Goal: Check status: Check status

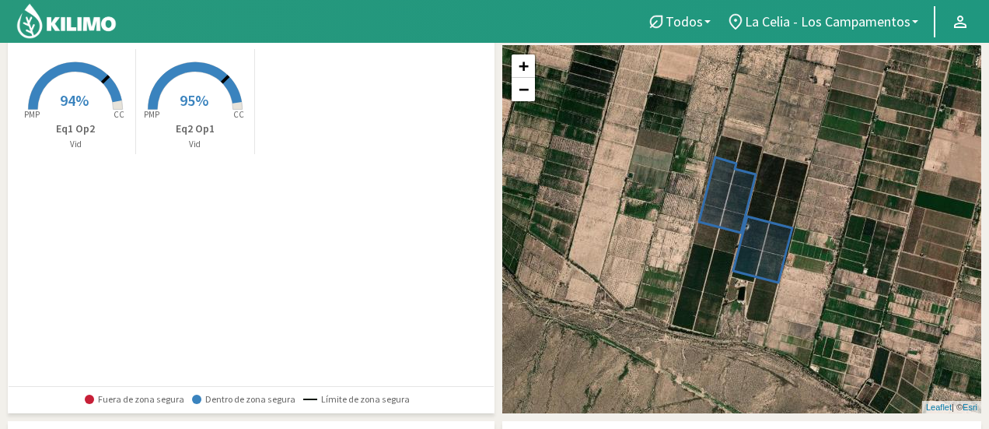
scroll to position [78, 0]
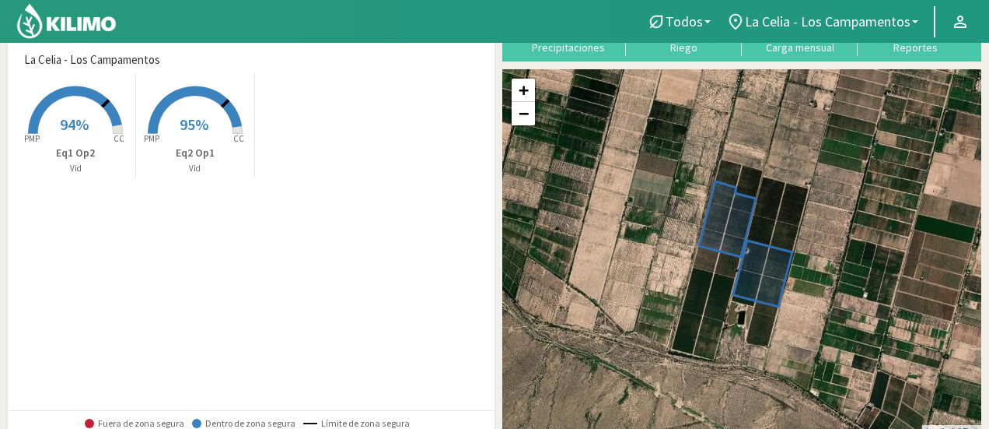
click at [81, 127] on span "94%" at bounding box center [74, 123] width 29 height 19
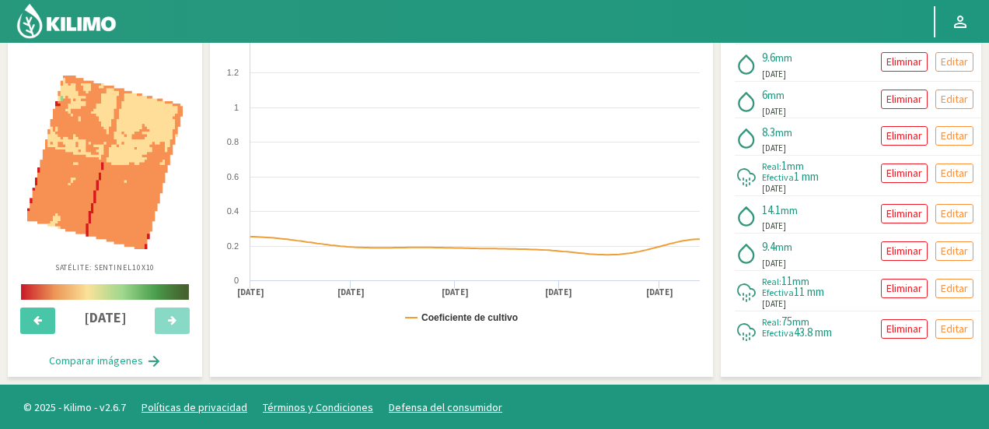
scroll to position [541, 0]
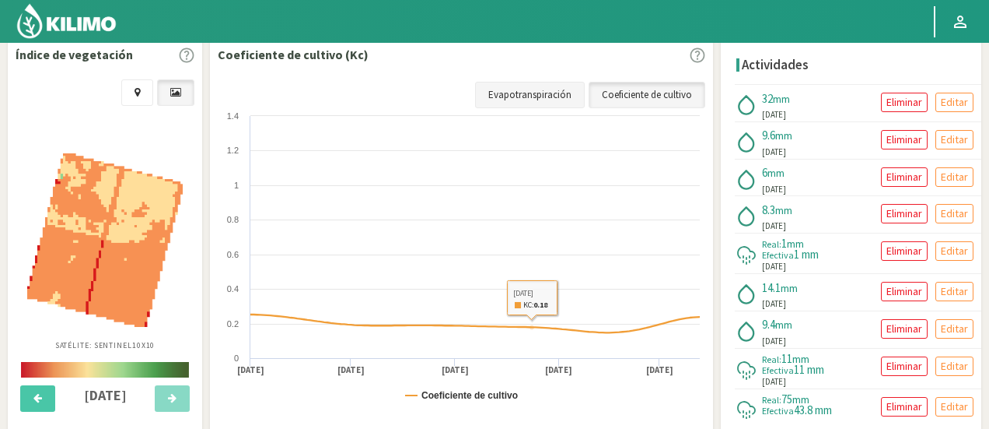
click at [530, 97] on link "Evapotranspiración" at bounding box center [530, 95] width 110 height 26
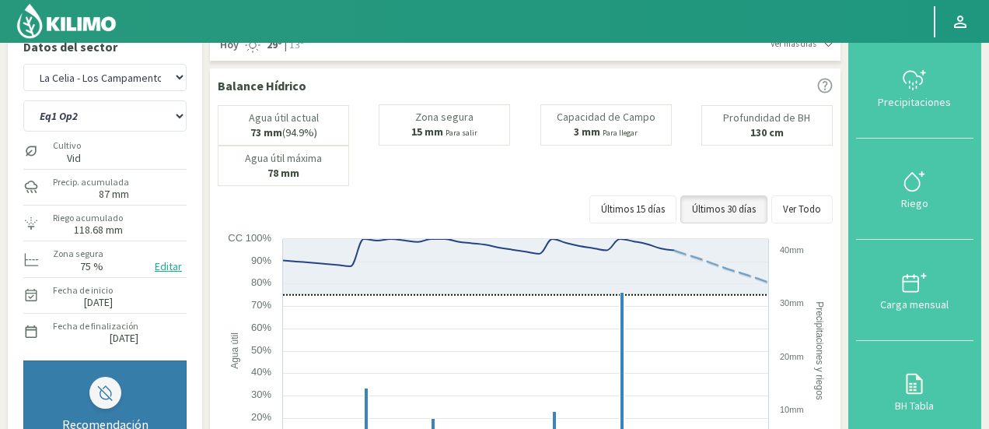
scroll to position [0, 0]
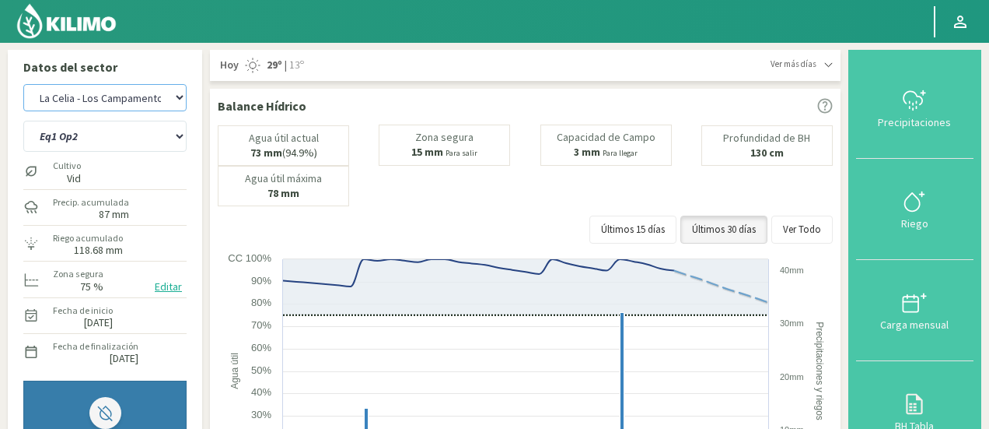
click at [110, 92] on select "La [PERSON_NAME] La [PERSON_NAME] Honda La [PERSON_NAME] La [PERSON_NAME] - Los…" at bounding box center [104, 97] width 163 height 27
click at [23, 84] on select "La [PERSON_NAME] La [PERSON_NAME] Honda La [PERSON_NAME] La [PERSON_NAME] - Los…" at bounding box center [104, 97] width 163 height 27
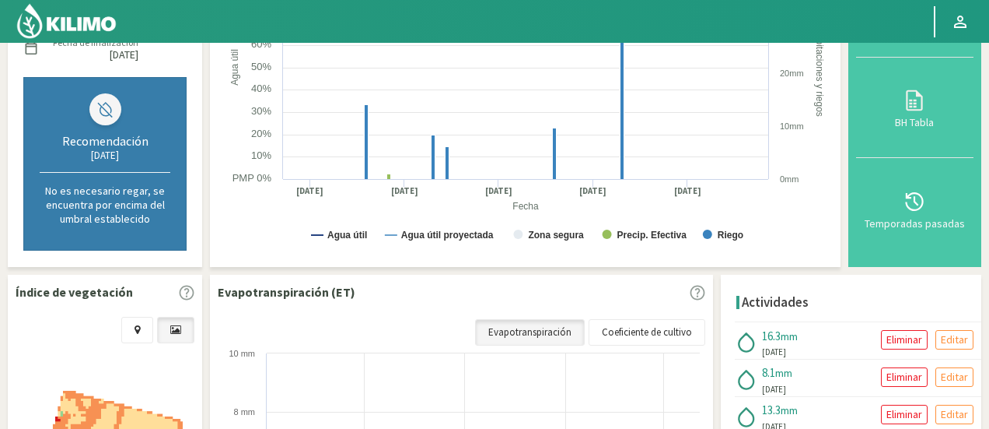
scroll to position [389, 0]
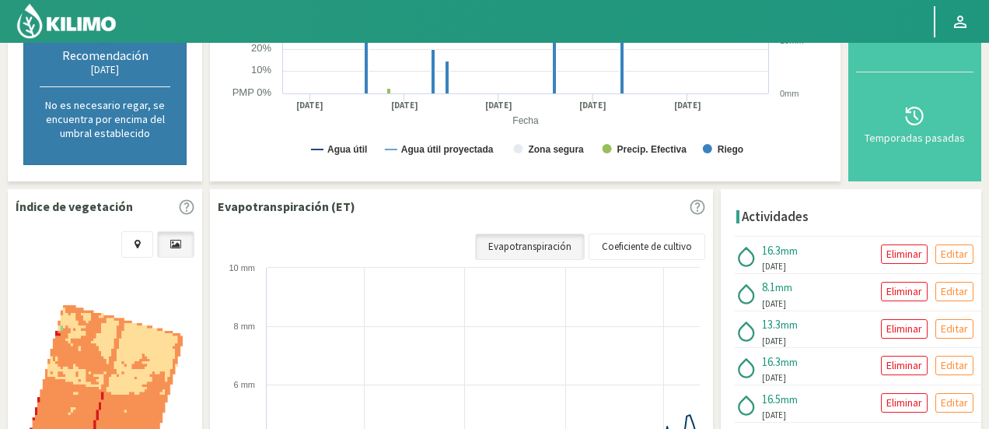
select select "4: Object"
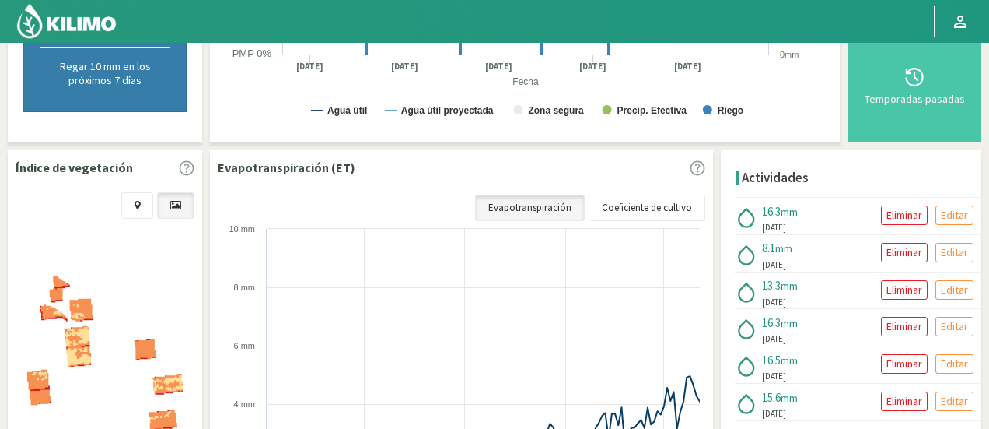
scroll to position [408, 0]
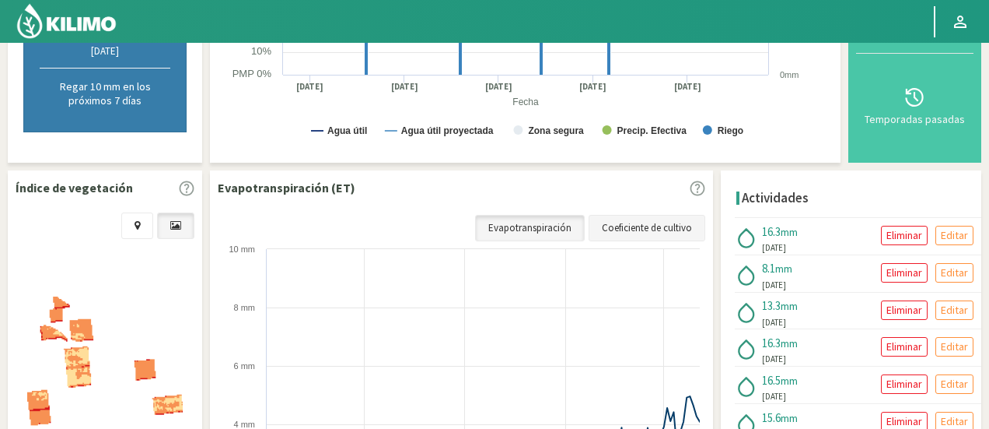
click at [636, 233] on link "Coeficiente de cultivo" at bounding box center [647, 228] width 117 height 26
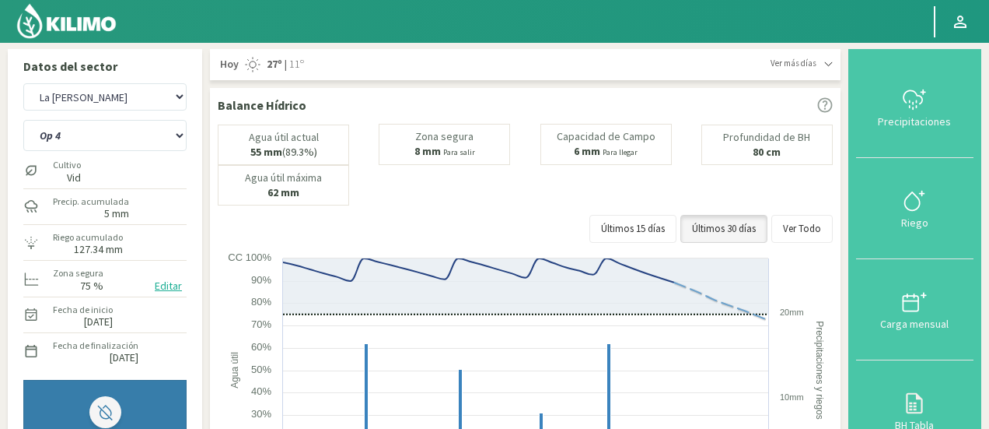
scroll to position [0, 0]
click at [128, 127] on select "Op 4 Op 5" at bounding box center [104, 136] width 163 height 31
select select "3: Object"
click at [23, 121] on select "Op 4 Op 5" at bounding box center [104, 136] width 163 height 31
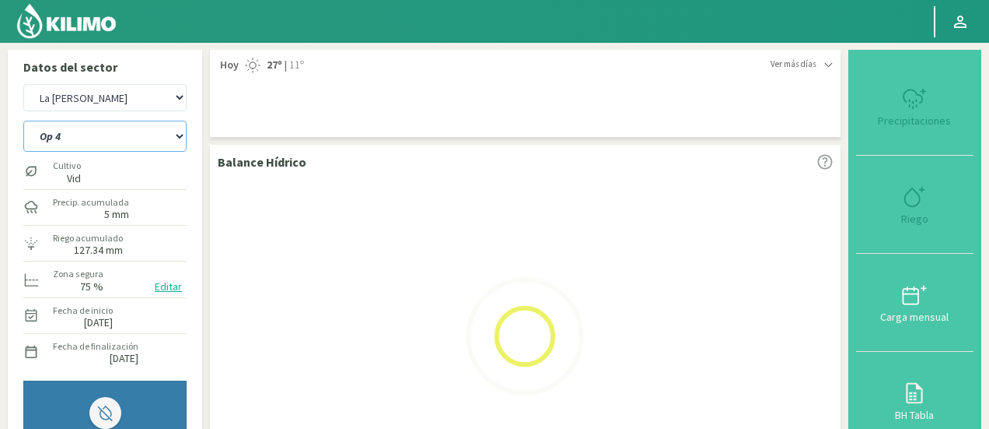
select select "8: Object"
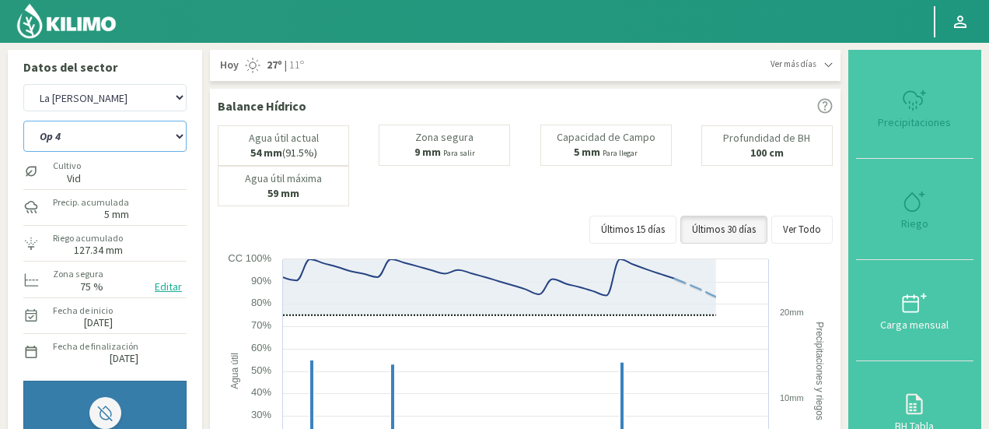
select select "5: Object"
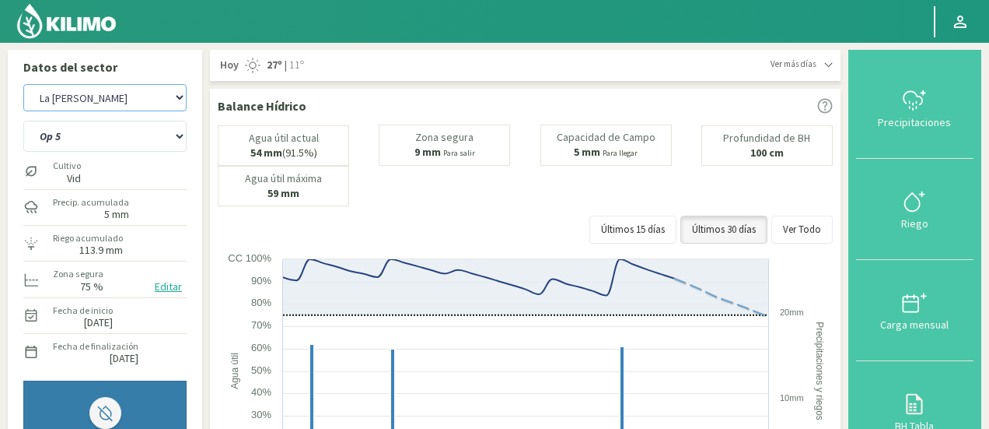
click at [124, 107] on select "La [PERSON_NAME] La [PERSON_NAME] Honda La [PERSON_NAME] La [PERSON_NAME] - Los…" at bounding box center [104, 97] width 163 height 27
click at [23, 84] on select "La [PERSON_NAME] La [PERSON_NAME] Honda La [PERSON_NAME] La [PERSON_NAME] - Los…" at bounding box center [104, 97] width 163 height 27
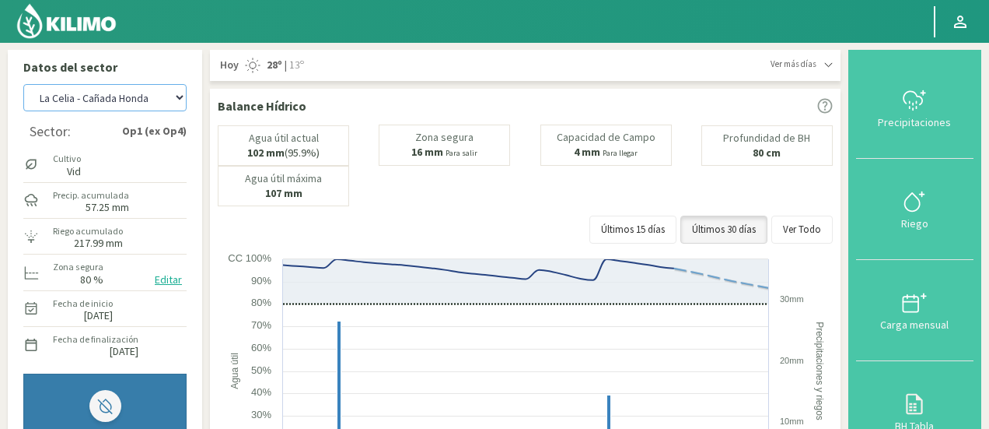
click at [89, 92] on select "La [PERSON_NAME] La [PERSON_NAME] Honda La [PERSON_NAME] La [PERSON_NAME] - Los…" at bounding box center [104, 97] width 163 height 27
click at [23, 84] on select "La [PERSON_NAME] La [PERSON_NAME] Honda La [PERSON_NAME] La [PERSON_NAME] - Los…" at bounding box center [104, 97] width 163 height 27
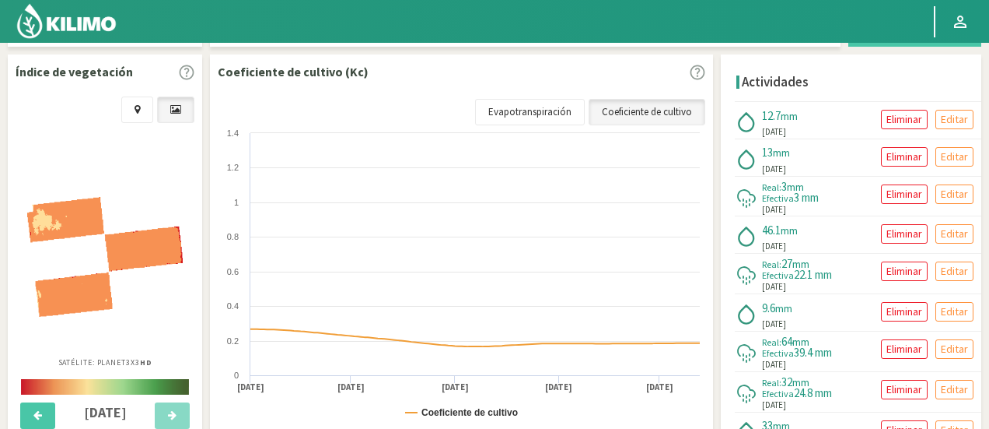
scroll to position [544, 0]
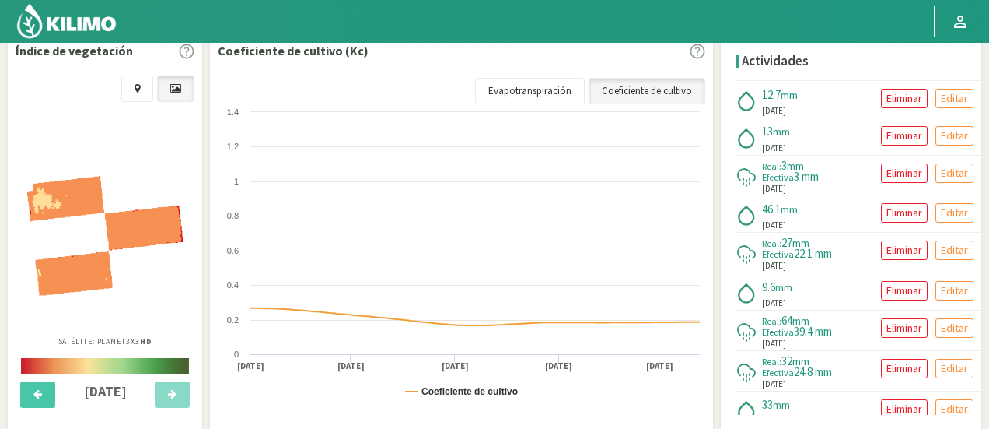
select select "18: Object"
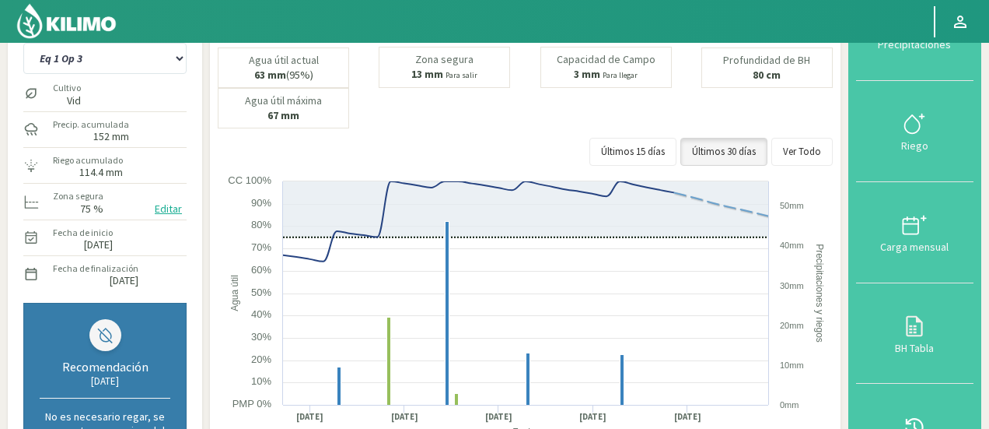
scroll to position [0, 0]
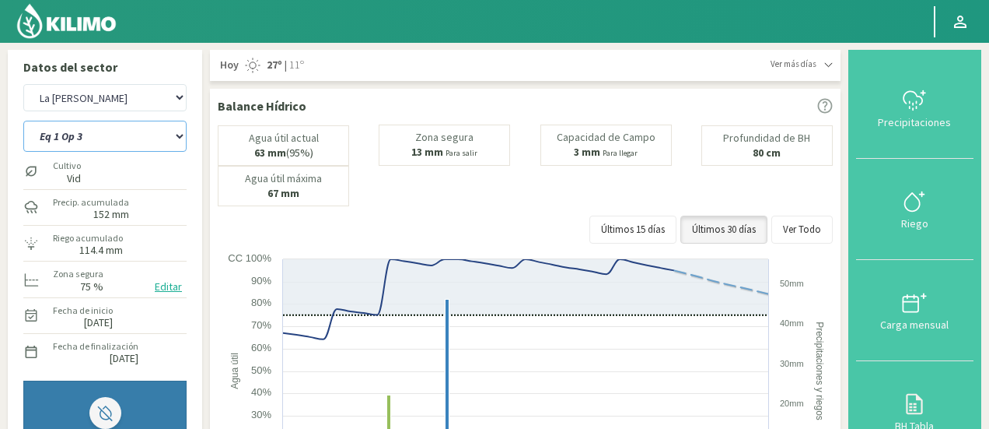
click at [172, 135] on select "Eq 1 Op 3 Eq 1 Op 4 Eq 2 Op 4 Eq3 Op1 Eq3 Op3 Eq 4 Op 1 Eq 4 Op 2 Eq 4 Op 3 Eq5…" at bounding box center [104, 136] width 163 height 31
select select "1: Object"
click at [23, 121] on select "Eq 1 Op 3 Eq 1 Op 4 Eq 2 Op 4 Eq3 Op1 Eq3 Op3 Eq 4 Op 1 Eq 4 Op 2 Eq 4 Op 3 Eq5…" at bounding box center [104, 136] width 163 height 31
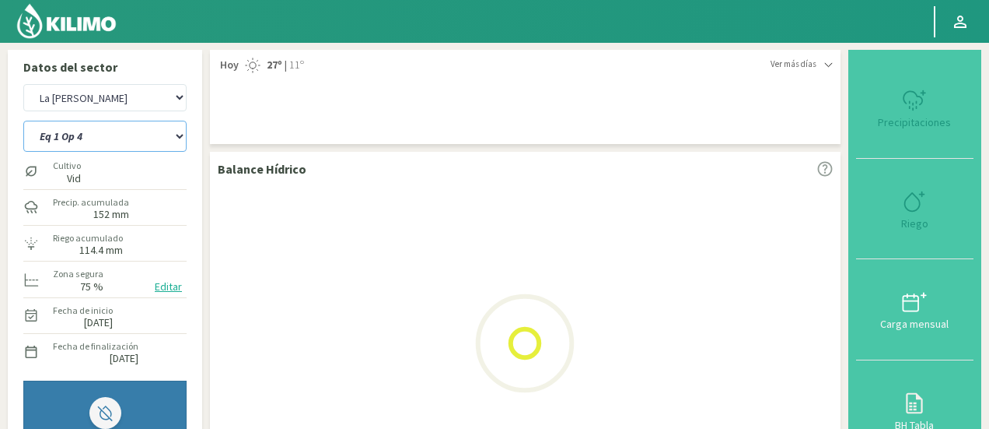
select select "22: Object"
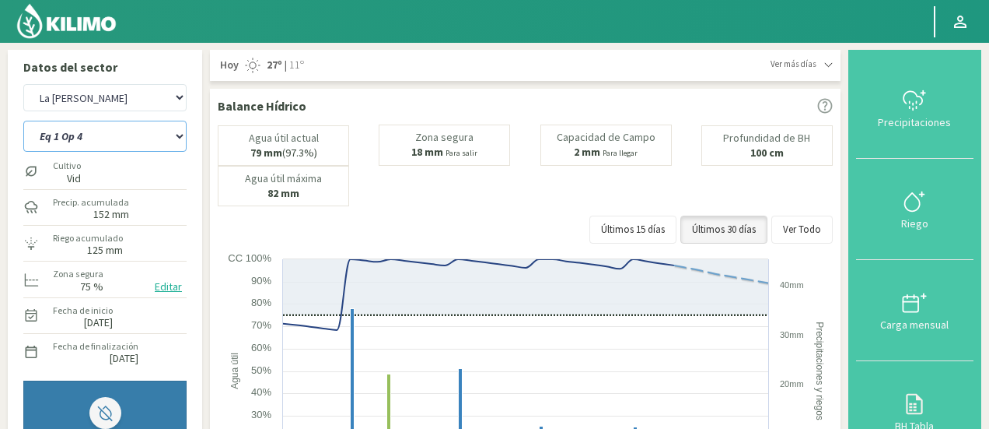
click at [87, 127] on select "Eq 1 Op 3 Eq 1 Op 4 Eq 2 Op 4 Eq3 Op1 Eq3 Op3 Eq 4 Op 1 Eq 4 Op 2 Eq 4 Op 3 Eq5…" at bounding box center [104, 136] width 163 height 31
select select "11: Object"
click at [23, 121] on select "Eq 1 Op 3 Eq 1 Op 4 Eq 2 Op 4 Eq3 Op1 Eq3 Op3 Eq 4 Op 1 Eq 4 Op 2 Eq 4 Op 3 Eq5…" at bounding box center [104, 136] width 163 height 31
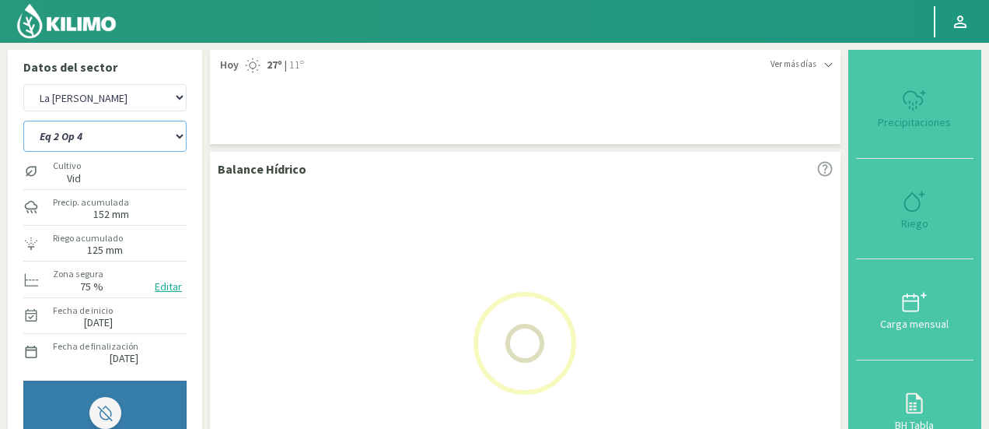
select select "26: Object"
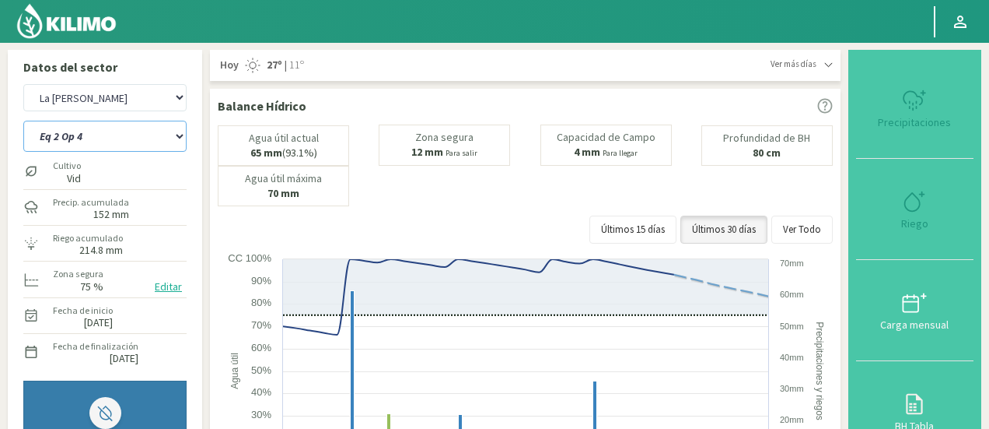
click at [145, 142] on select "Eq 1 Op 3 Eq 1 Op 4 Eq 2 Op 4 Eq3 Op1 Eq3 Op3 Eq 4 Op 1 Eq 4 Op 2 Eq 4 Op 3 Eq5…" at bounding box center [104, 136] width 163 height 31
select select "21: Object"
click at [23, 121] on select "Eq 1 Op 3 Eq 1 Op 4 Eq 2 Op 4 Eq3 Op1 Eq3 Op3 Eq 4 Op 1 Eq 4 Op 2 Eq 4 Op 3 Eq5…" at bounding box center [104, 136] width 163 height 31
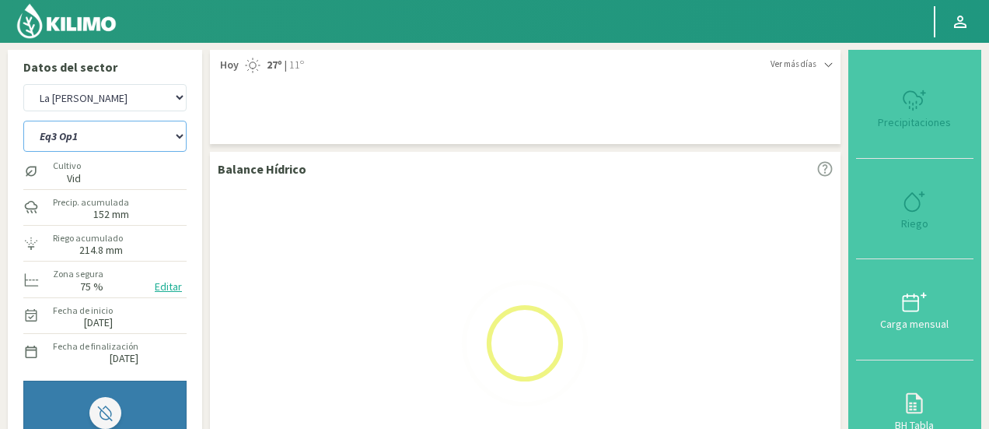
select select "30: Object"
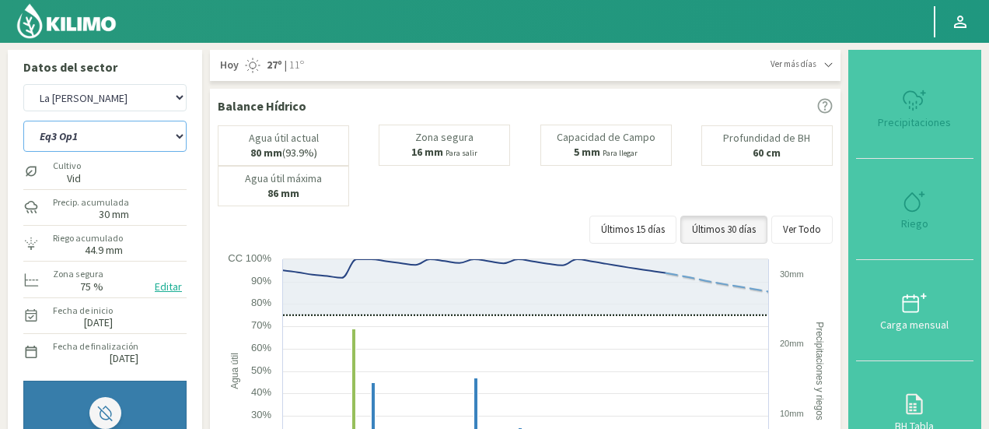
click at [63, 133] on select "Eq 1 Op 3 Eq 1 Op 4 Eq 2 Op 4 Eq3 Op1 Eq3 Op3 Eq 4 Op 1 Eq 4 Op 2 Eq 4 Op 3 Eq5…" at bounding box center [104, 136] width 163 height 31
select select "31: Object"
click at [23, 121] on select "Eq 1 Op 3 Eq 1 Op 4 Eq 2 Op 4 Eq3 Op1 Eq3 Op3 Eq 4 Op 1 Eq 4 Op 2 Eq 4 Op 3 Eq5…" at bounding box center [104, 136] width 163 height 31
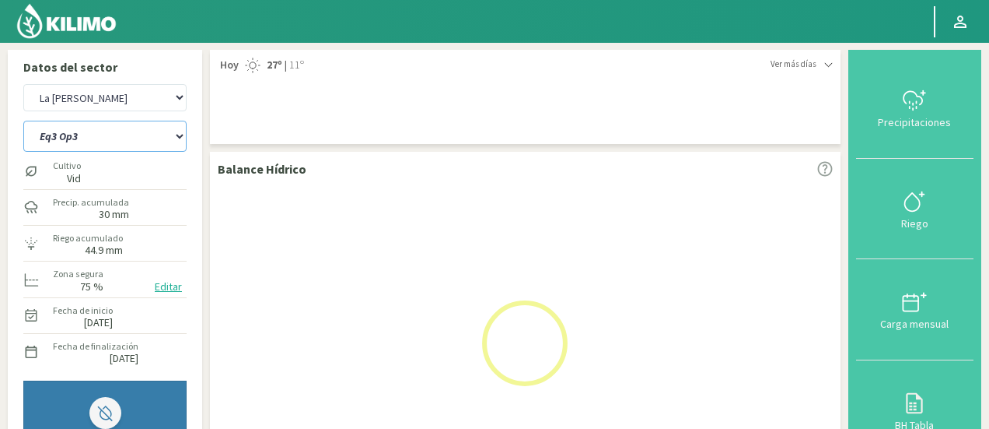
select select "34: Object"
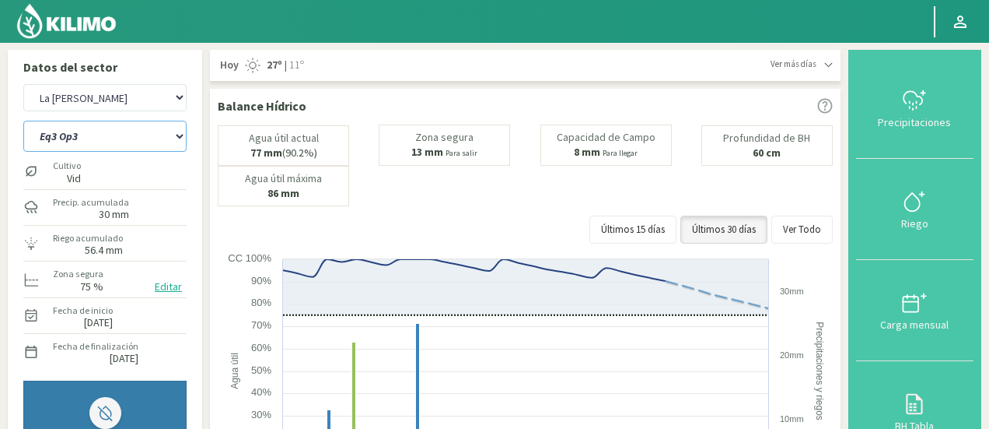
click at [66, 144] on select "Eq 1 Op 3 Eq 1 Op 4 Eq 2 Op 4 Eq3 Op1 Eq3 Op3 Eq 4 Op 1 Eq 4 Op 2 Eq 4 Op 3 Eq5…" at bounding box center [104, 136] width 163 height 31
select select "41: Object"
click at [23, 121] on select "Eq 1 Op 3 Eq 1 Op 4 Eq 2 Op 4 Eq3 Op1 Eq3 Op3 Eq 4 Op 1 Eq 4 Op 2 Eq 4 Op 3 Eq5…" at bounding box center [104, 136] width 163 height 31
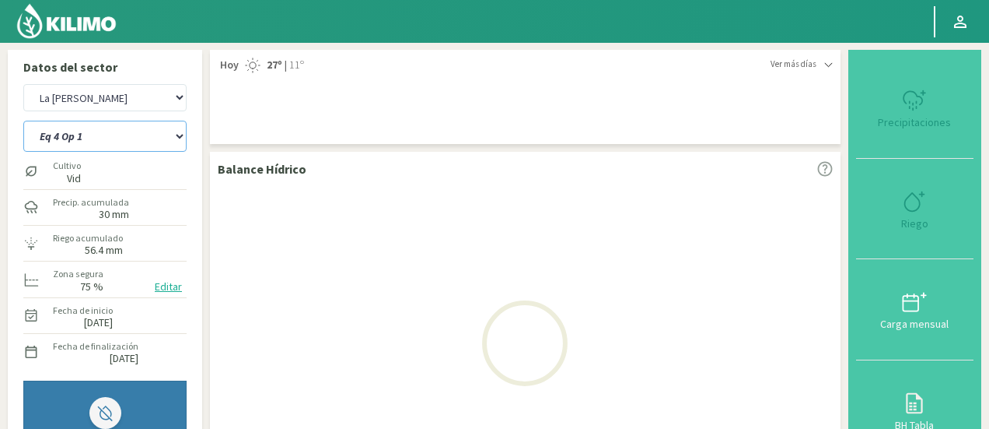
select select "38: Object"
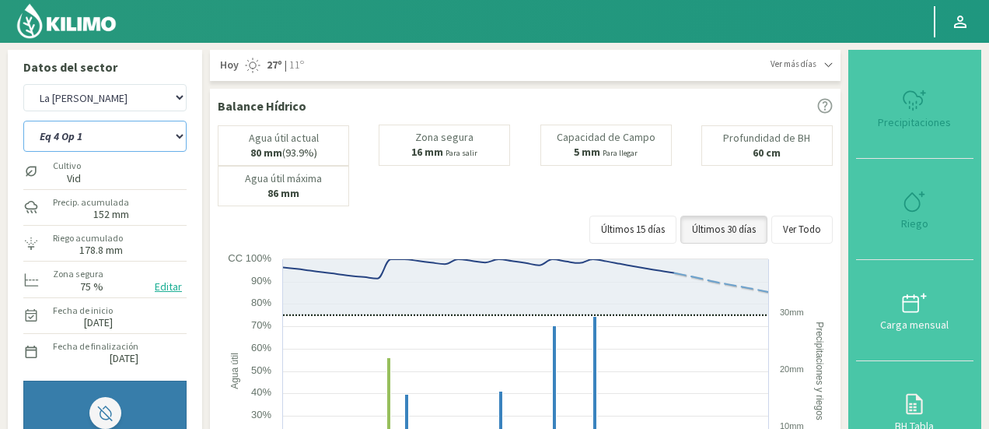
click at [109, 142] on select "Eq 1 Op 3 Eq 1 Op 4 Eq 2 Op 4 Eq3 Op1 Eq3 Op3 Eq 4 Op 1 Eq 4 Op 2 Eq 4 Op 3 Eq5…" at bounding box center [104, 136] width 163 height 31
select select "51: Object"
click at [23, 121] on select "Eq 1 Op 3 Eq 1 Op 4 Eq 2 Op 4 Eq3 Op1 Eq3 Op3 Eq 4 Op 1 Eq 4 Op 2 Eq 4 Op 3 Eq5…" at bounding box center [104, 136] width 163 height 31
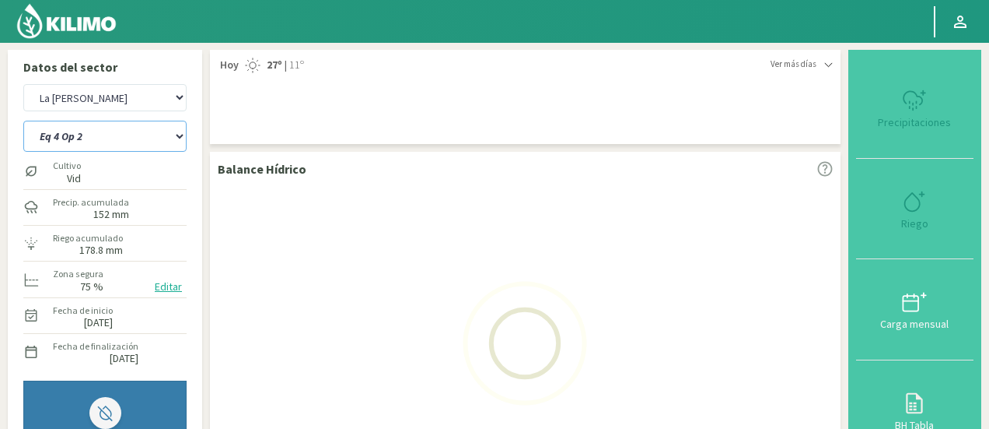
select select "42: Object"
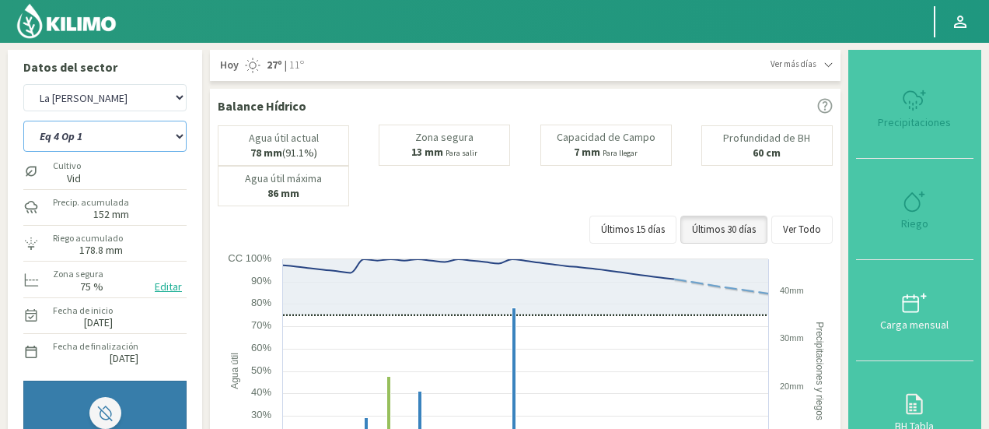
click at [68, 142] on select "Eq 1 Op 3 Eq 1 Op 4 Eq 2 Op 4 Eq3 Op1 Eq3 Op3 Eq 4 Op 1 Eq 4 Op 2 Eq 4 Op 3 Eq5…" at bounding box center [104, 136] width 163 height 31
click at [23, 121] on select "Eq 1 Op 3 Eq 1 Op 4 Eq 2 Op 4 Eq3 Op1 Eq3 Op3 Eq 4 Op 1 Eq 4 Op 2 Eq 4 Op 3 Eq5…" at bounding box center [104, 136] width 163 height 31
click at [79, 148] on select "Eq 1 Op 3 Eq 1 Op 4 Eq 2 Op 4 Eq3 Op1 Eq3 Op3 Eq 4 Op 1 Eq 4 Op 2 Eq 4 Op 3 Eq5…" at bounding box center [104, 136] width 163 height 31
select select "61: Object"
click at [23, 121] on select "Eq 1 Op 3 Eq 1 Op 4 Eq 2 Op 4 Eq3 Op1 Eq3 Op3 Eq 4 Op 1 Eq 4 Op 2 Eq 4 Op 3 Eq5…" at bounding box center [104, 136] width 163 height 31
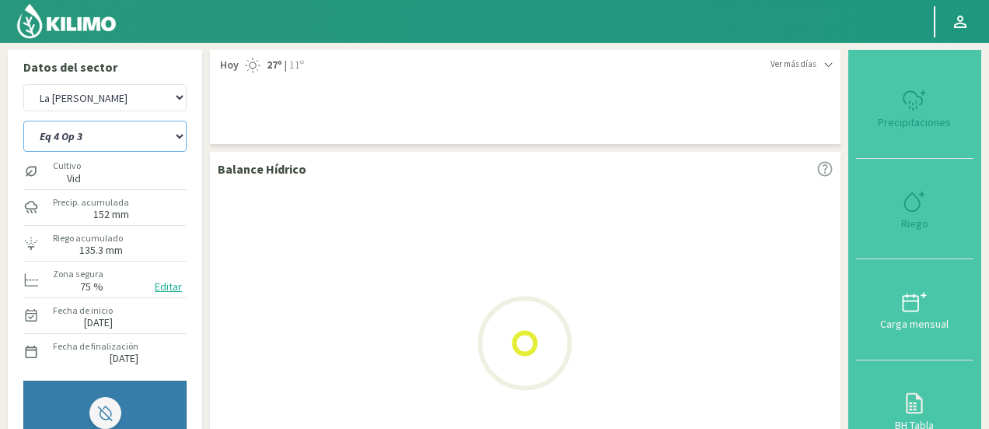
select select "46: Object"
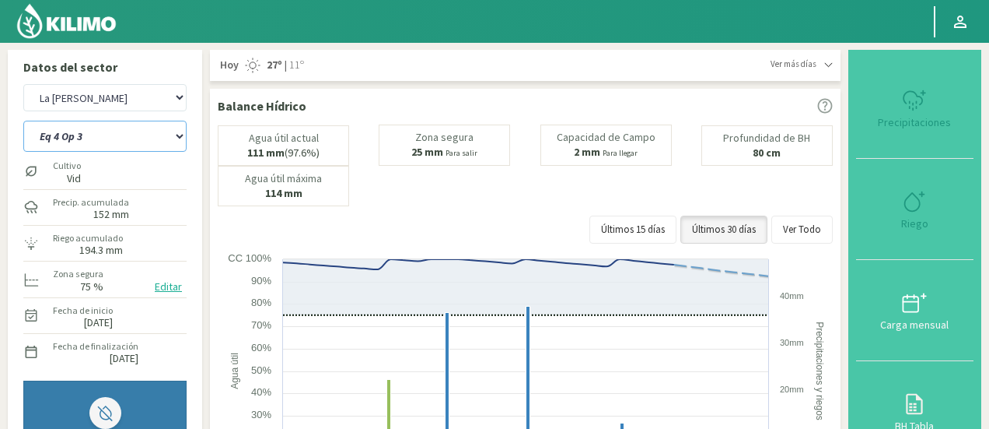
click at [87, 135] on select "Eq 1 Op 3 Eq 1 Op 4 Eq 2 Op 4 Eq3 Op1 Eq3 Op3 Eq 4 Op 1 Eq 4 Op 2 Eq 4 Op 3 Eq5…" at bounding box center [104, 136] width 163 height 31
select select "71: Object"
click at [23, 121] on select "Eq 1 Op 3 Eq 1 Op 4 Eq 2 Op 4 Eq3 Op1 Eq3 Op3 Eq 4 Op 1 Eq 4 Op 2 Eq 4 Op 3 Eq5…" at bounding box center [104, 136] width 163 height 31
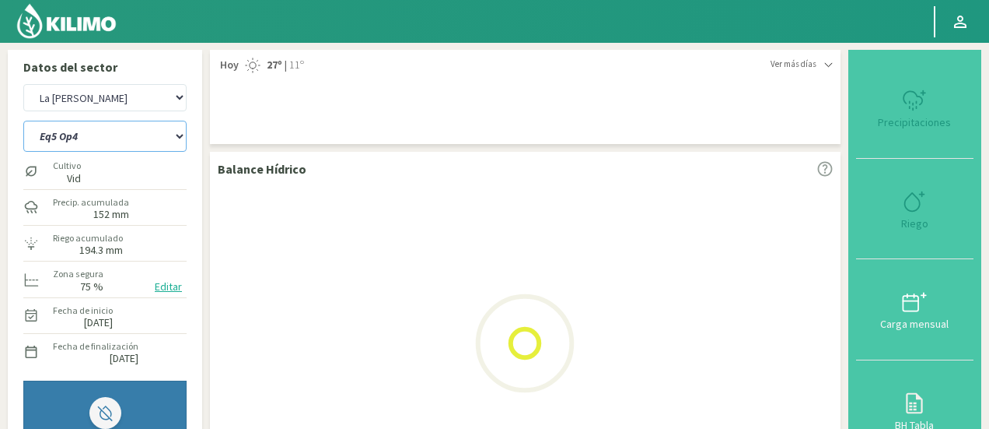
select select "50: Object"
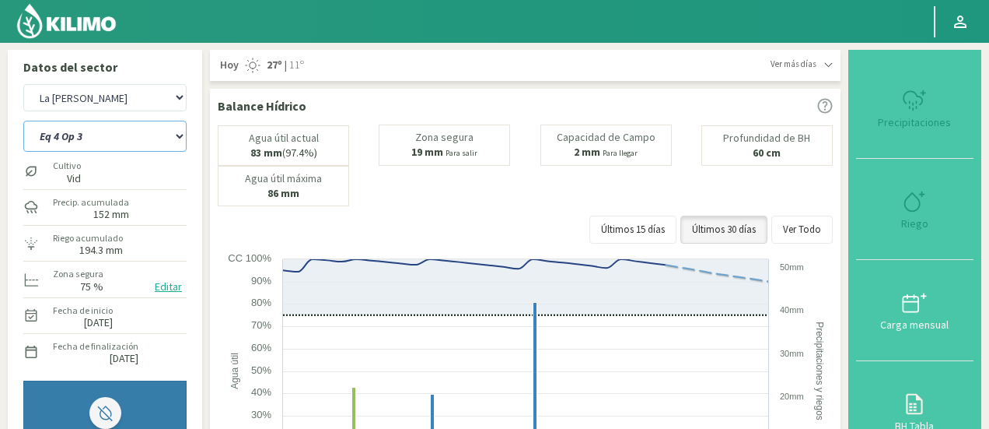
select select "80: Object"
click at [89, 138] on select "Eq 1 Op 3 Eq 1 Op 4 Eq 2 Op 4 Eq3 Op1 Eq3 Op3 Eq 4 Op 1 Eq 4 Op 2 Eq 4 Op 3 Eq5…" at bounding box center [104, 136] width 163 height 31
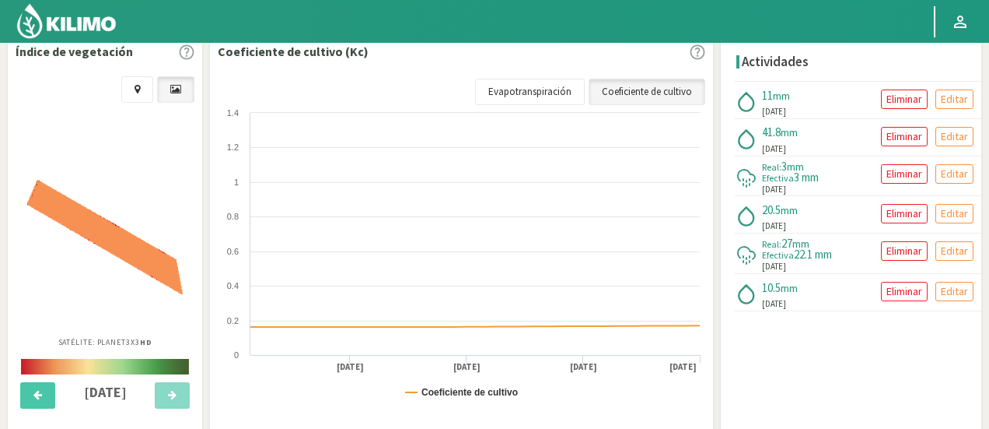
scroll to position [544, 0]
